Goal: Task Accomplishment & Management: Manage account settings

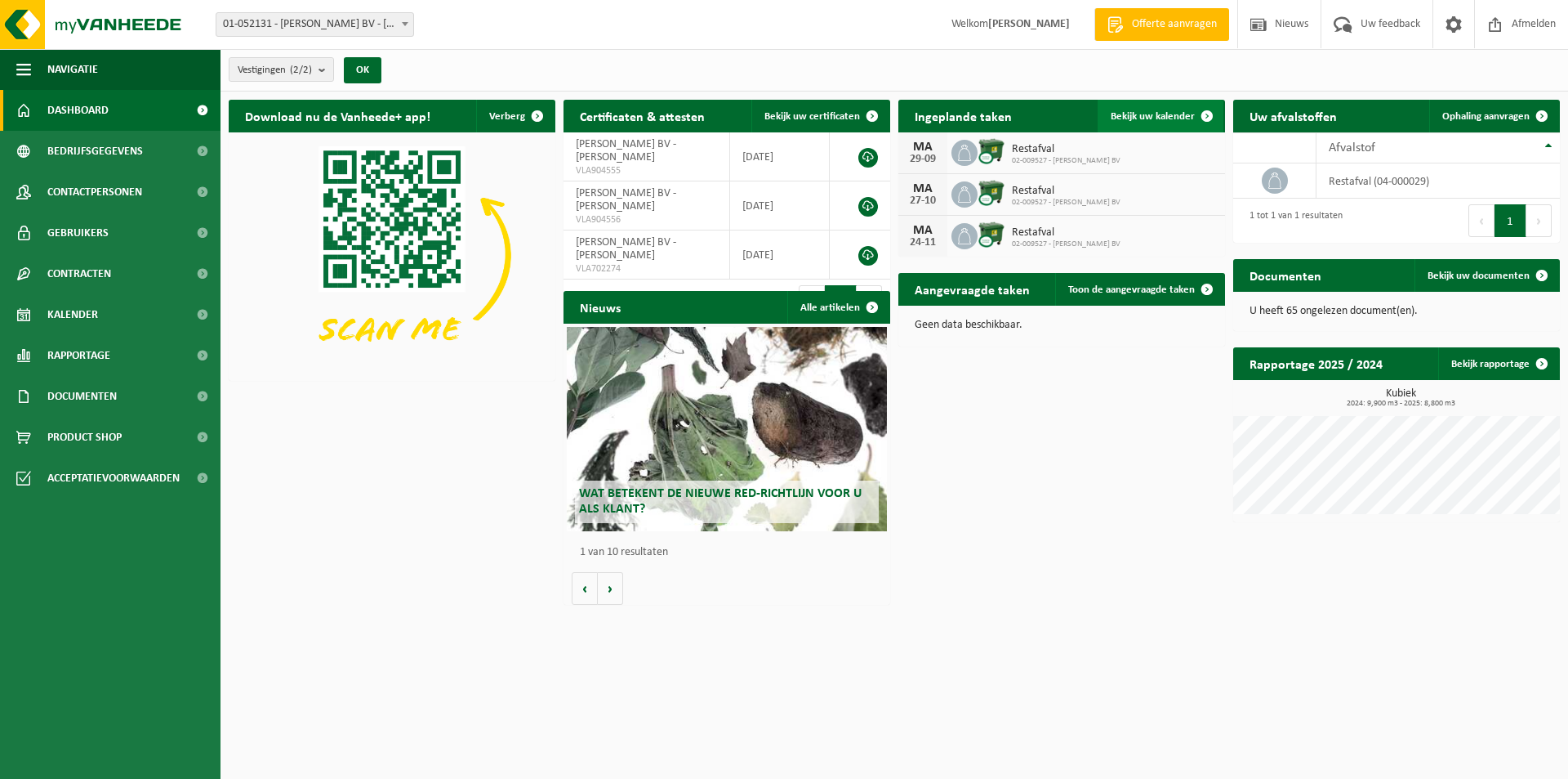
click at [1208, 113] on span at bounding box center [1207, 116] width 33 height 33
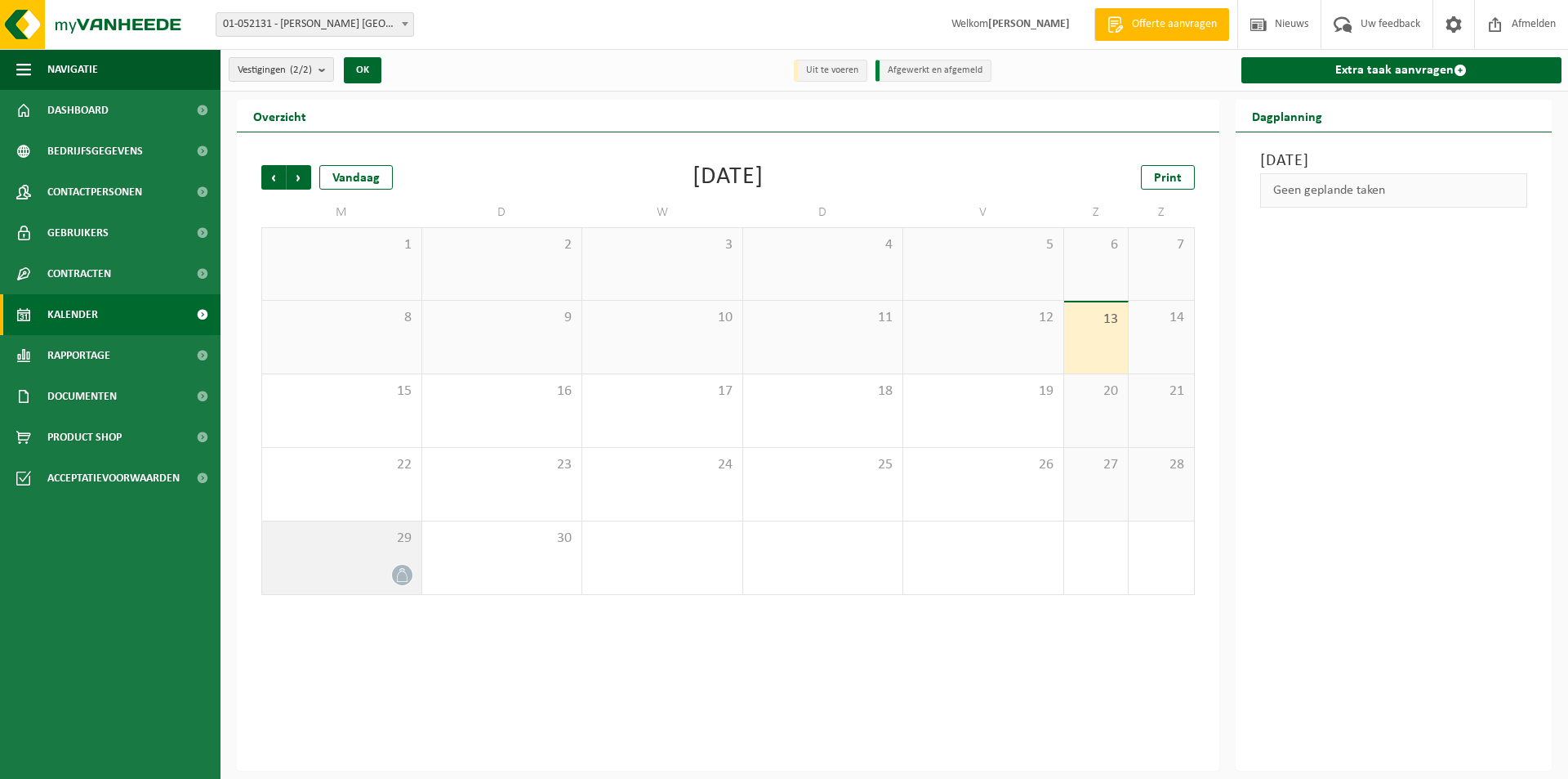
click at [405, 574] on icon at bounding box center [402, 574] width 14 height 14
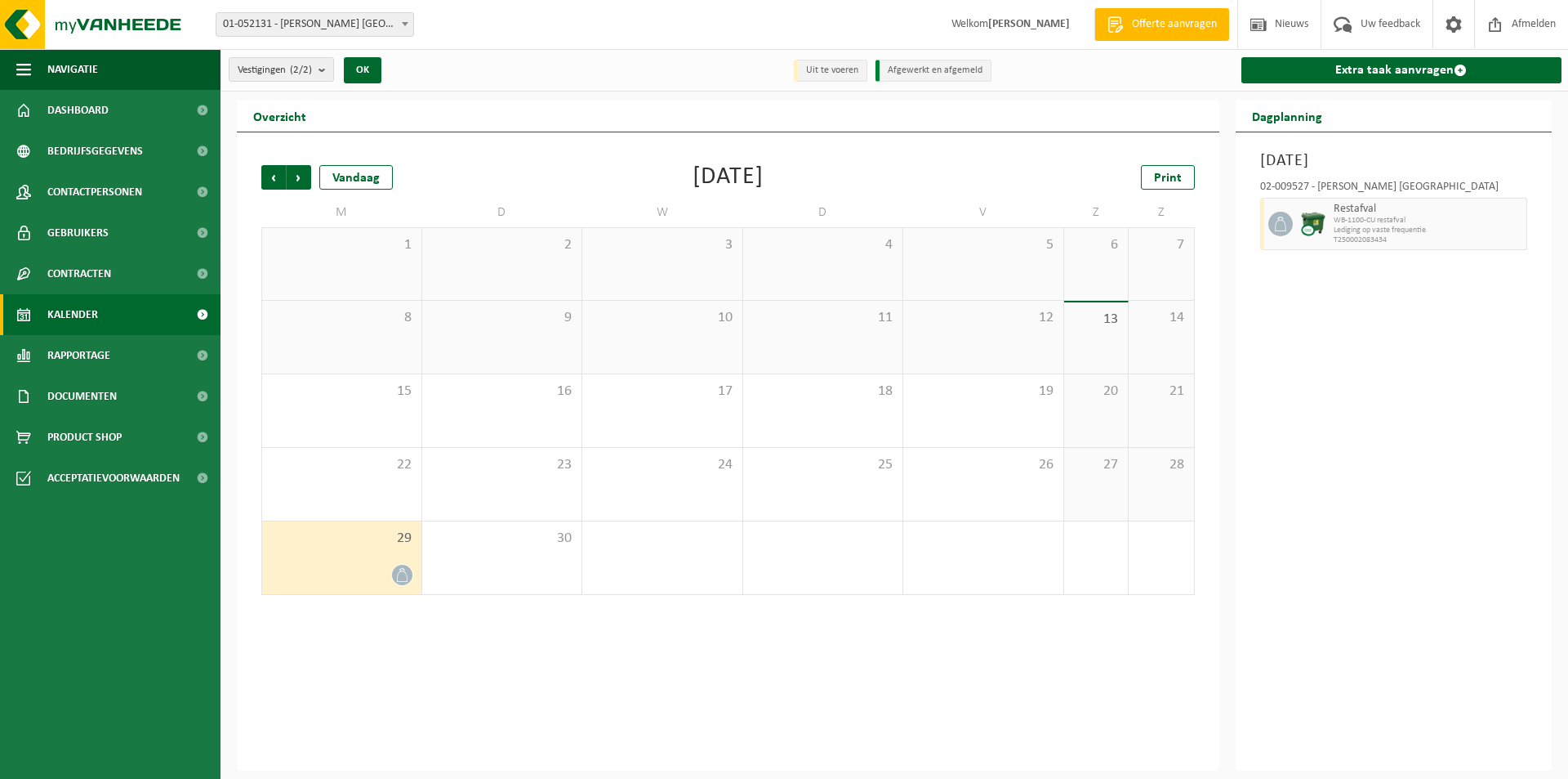
drag, startPoint x: 405, startPoint y: 574, endPoint x: 422, endPoint y: 684, distance: 111.3
click at [422, 684] on div "Vorige Volgende Vandaag September 2025 Print M D W D V Z Z 1 2 3 4 5 6 7 8 9 10…" at bounding box center [728, 451] width 983 height 638
click at [1514, 222] on span "button" at bounding box center [1515, 224] width 13 height 33
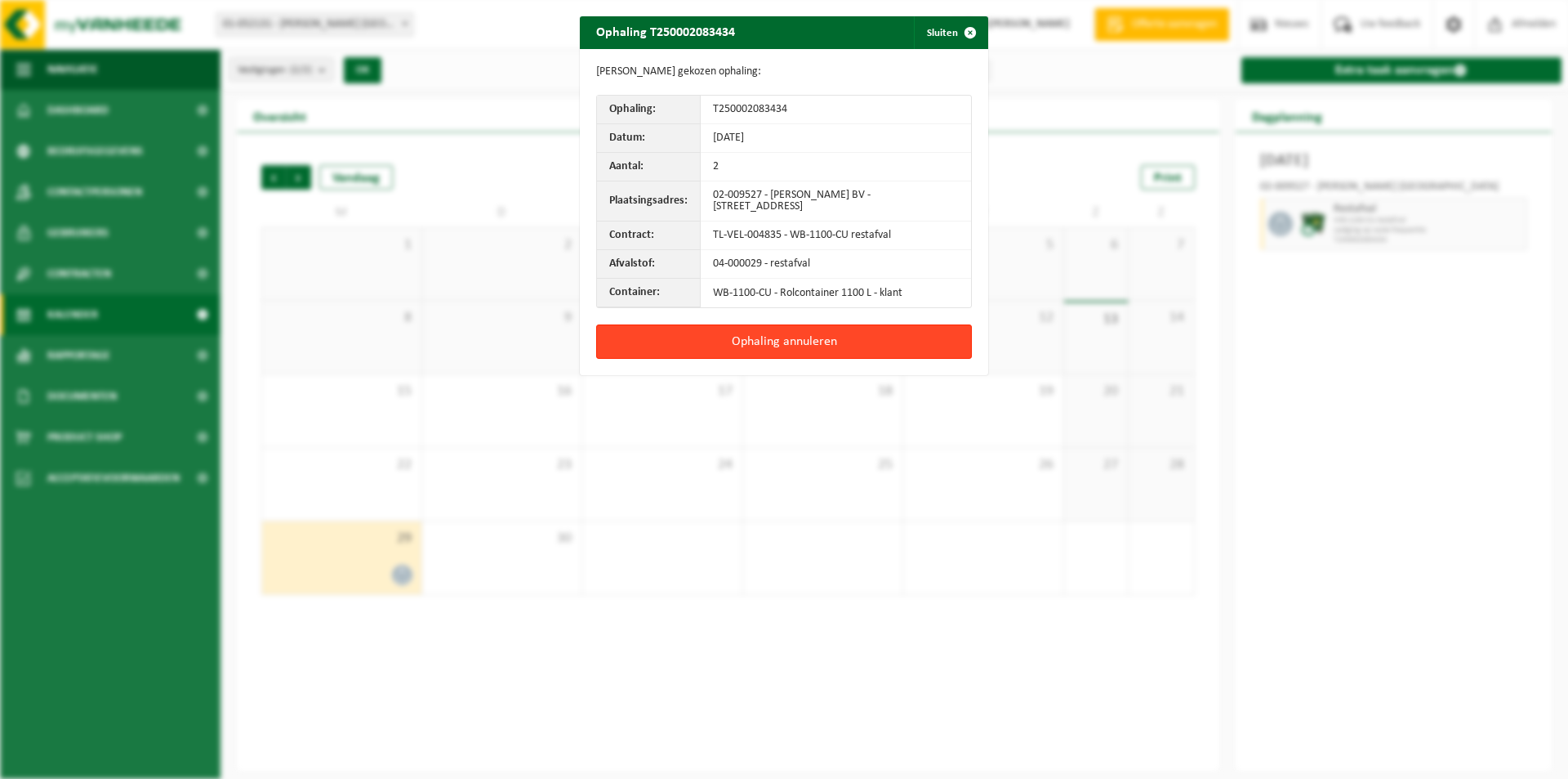
click at [771, 344] on button "Ophaling annuleren" at bounding box center [784, 341] width 376 height 34
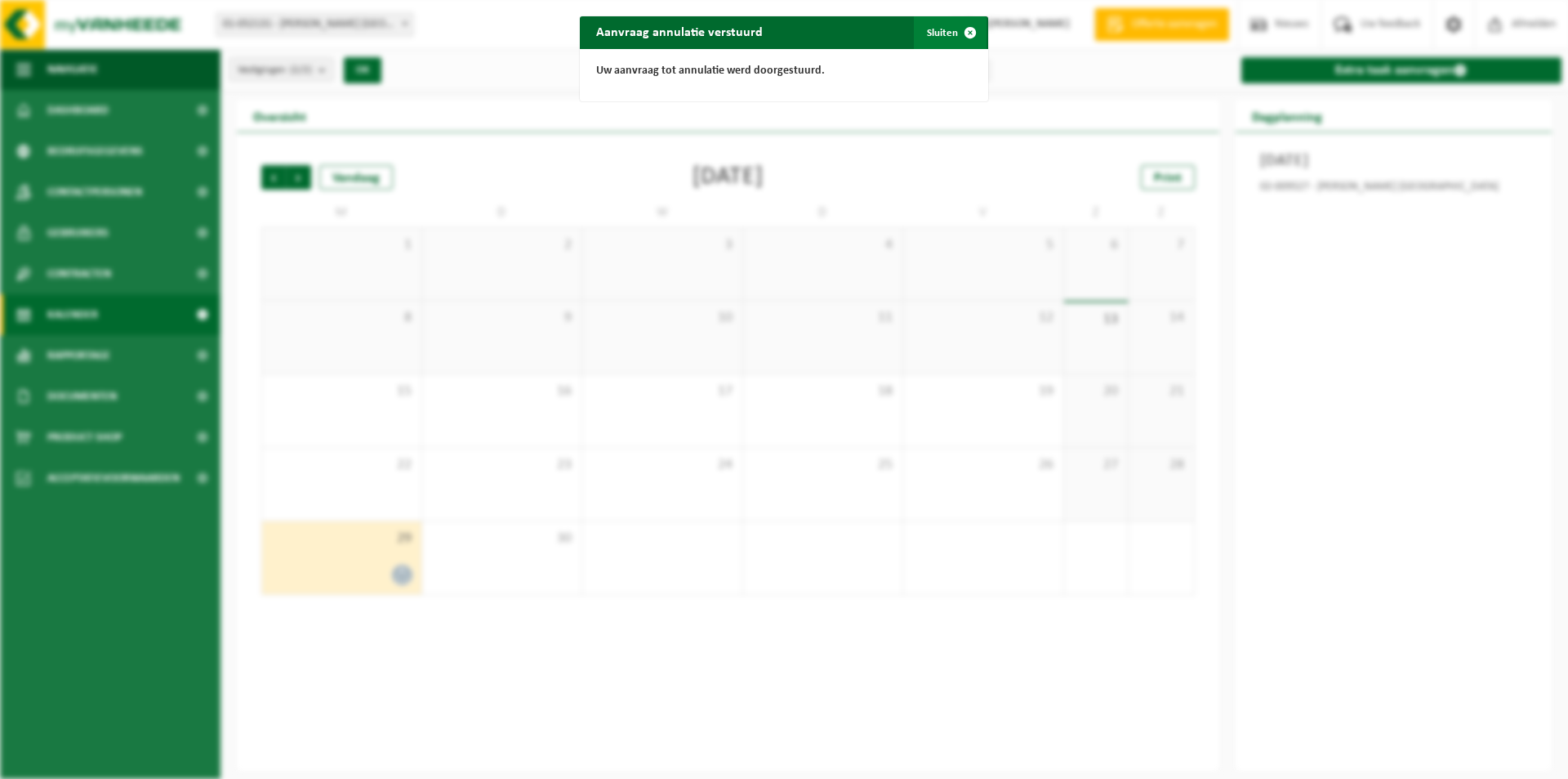
click at [961, 31] on span "button" at bounding box center [970, 33] width 33 height 33
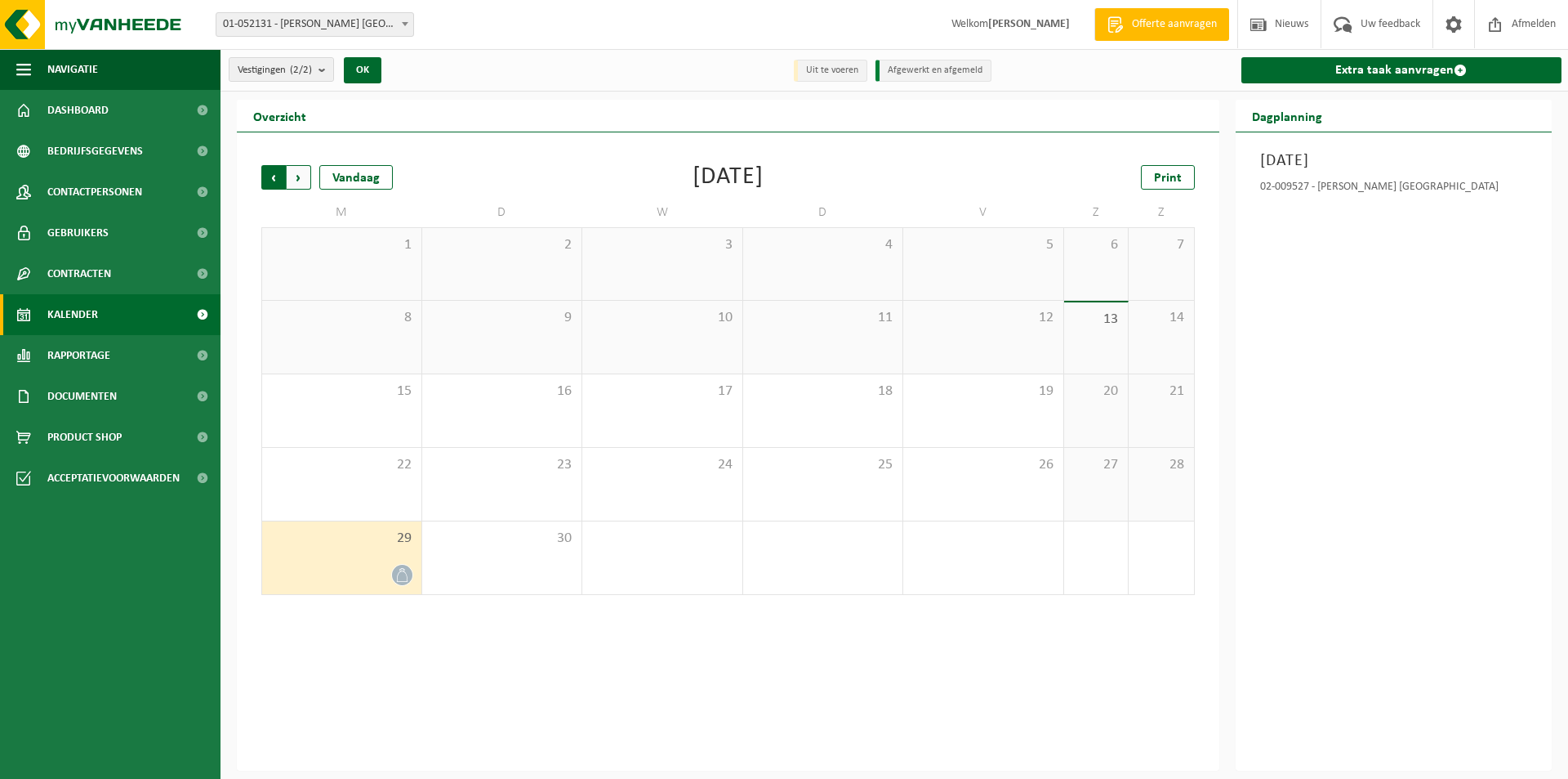
click at [302, 176] on span "Volgende" at bounding box center [298, 177] width 25 height 25
